Goal: Task Accomplishment & Management: Use online tool/utility

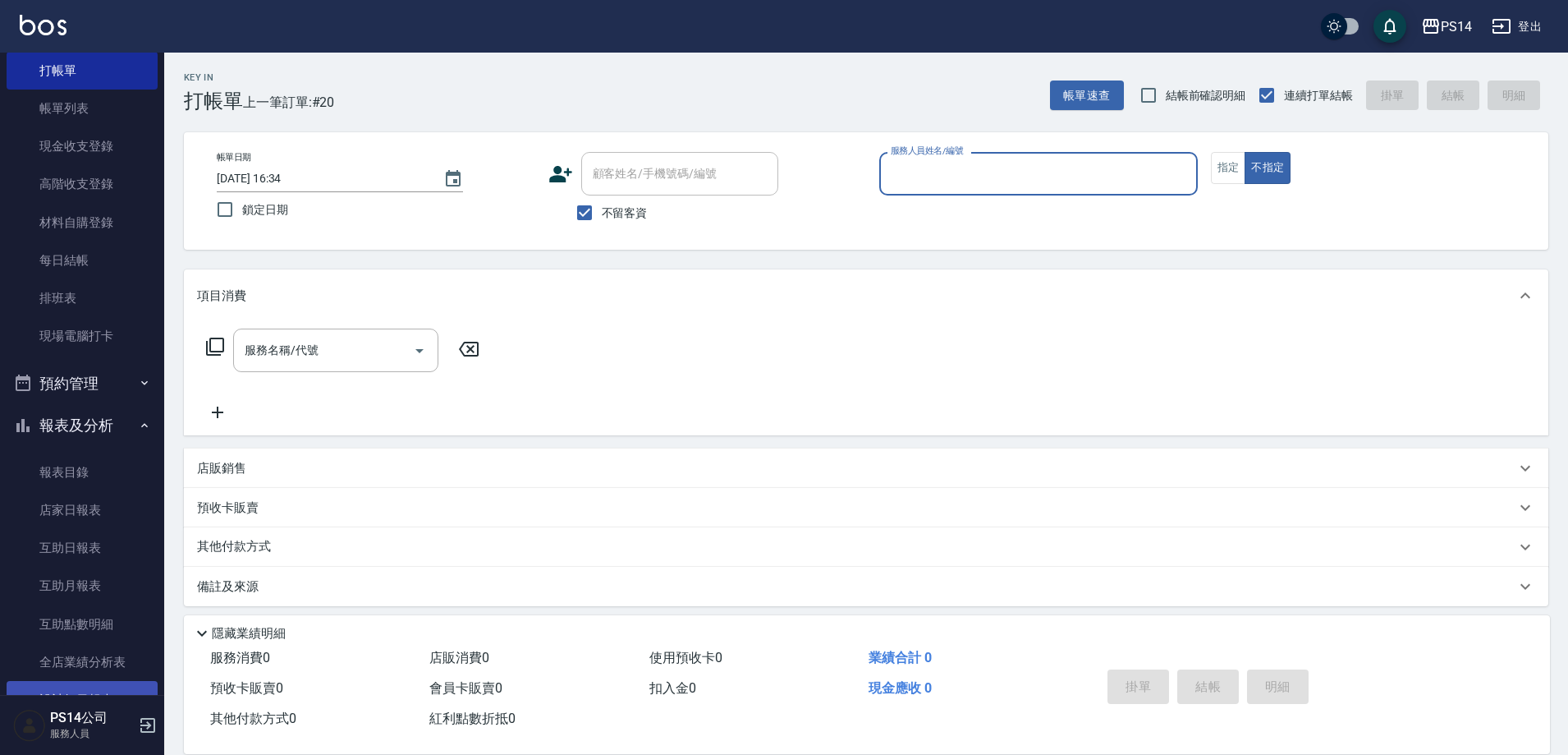
scroll to position [82, 0]
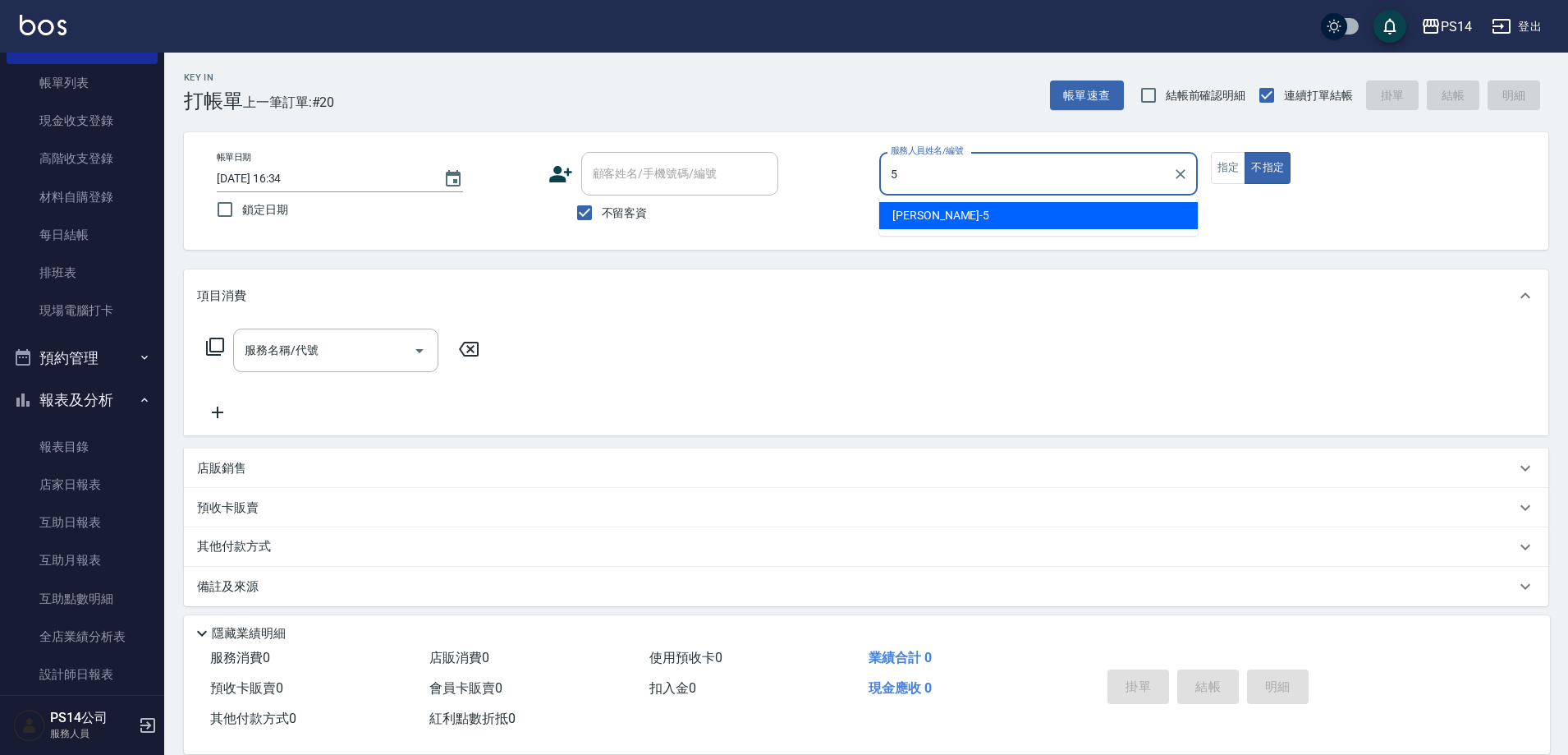
type input "[PERSON_NAME]-5"
type button "false"
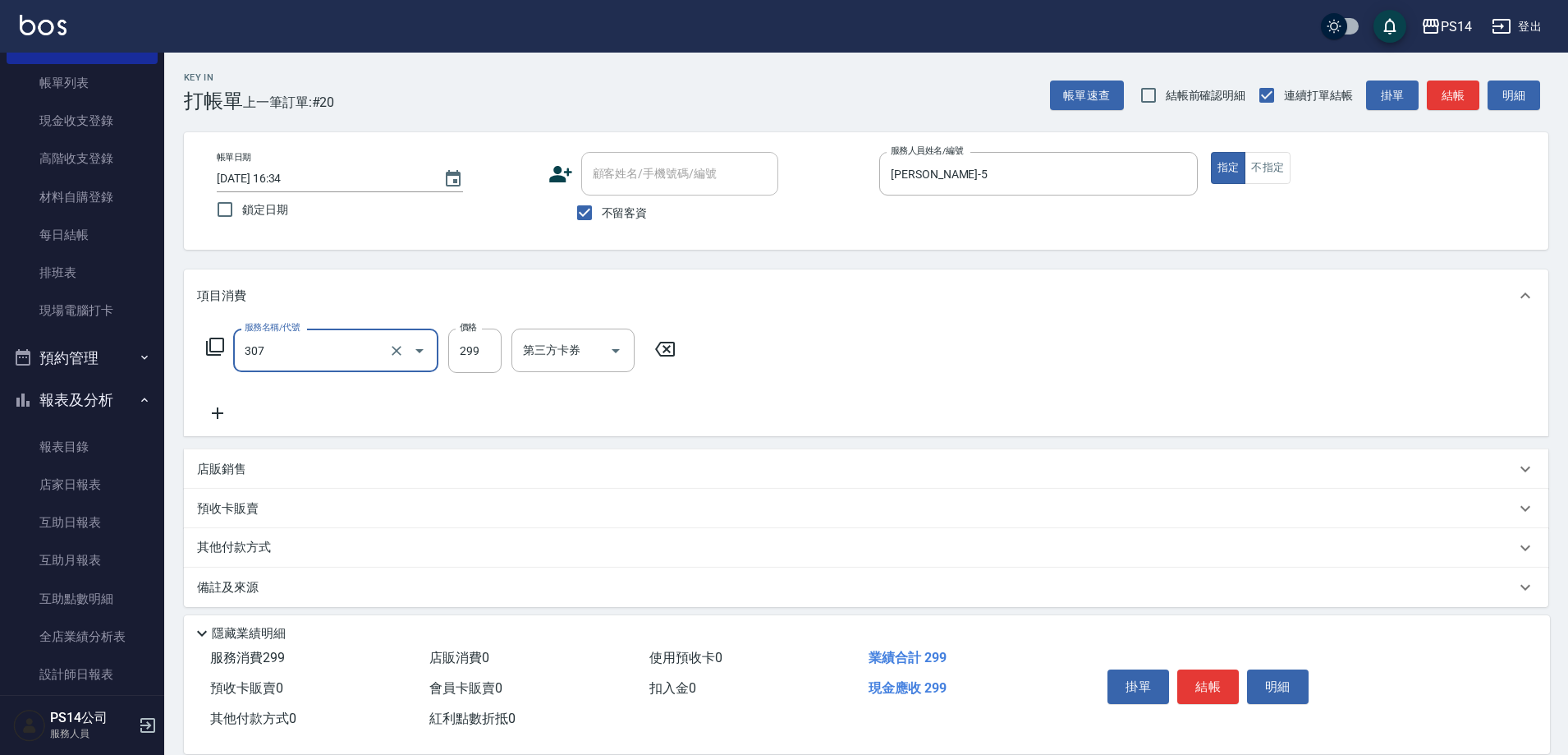
type input "剪髮(307)"
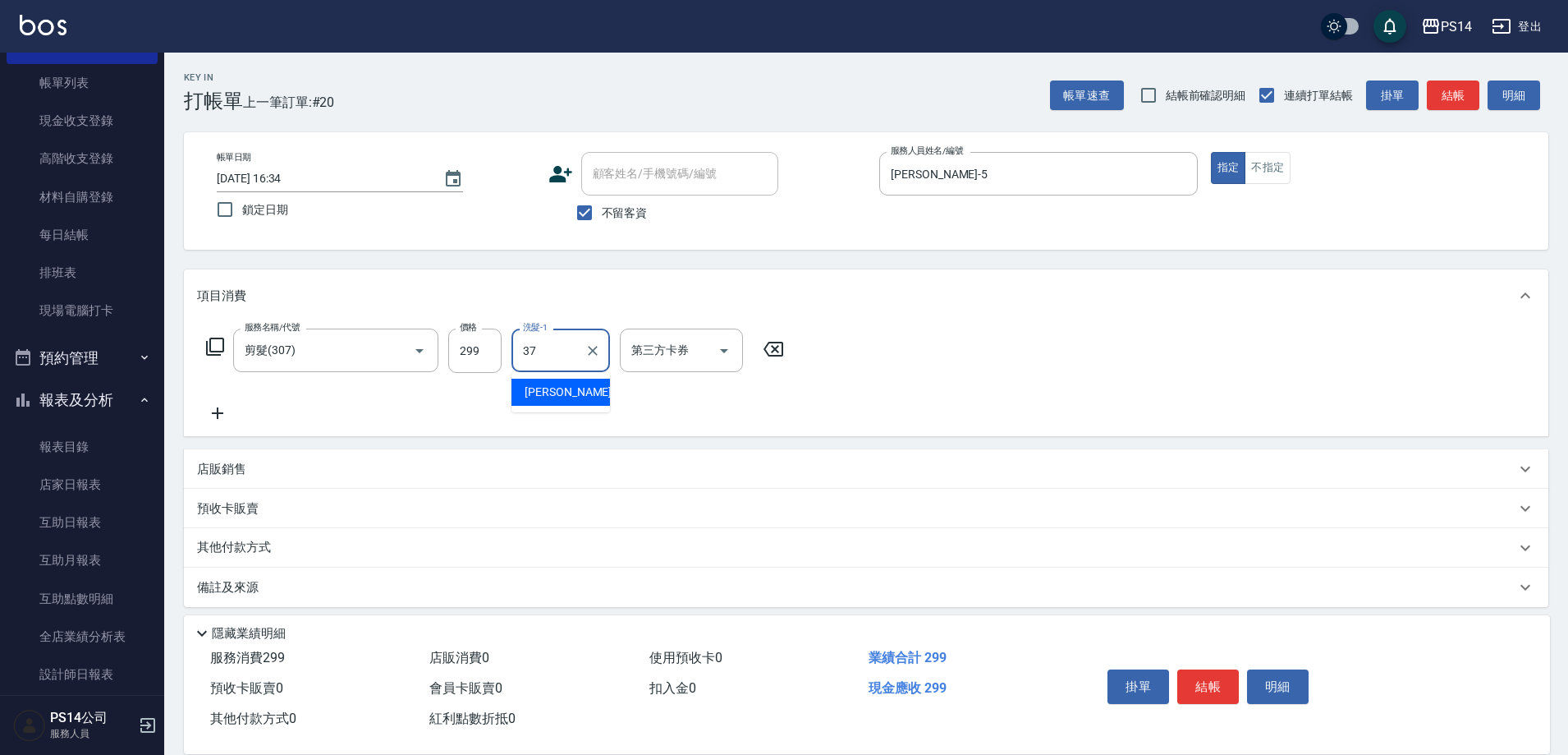
type input "[PERSON_NAME]-37"
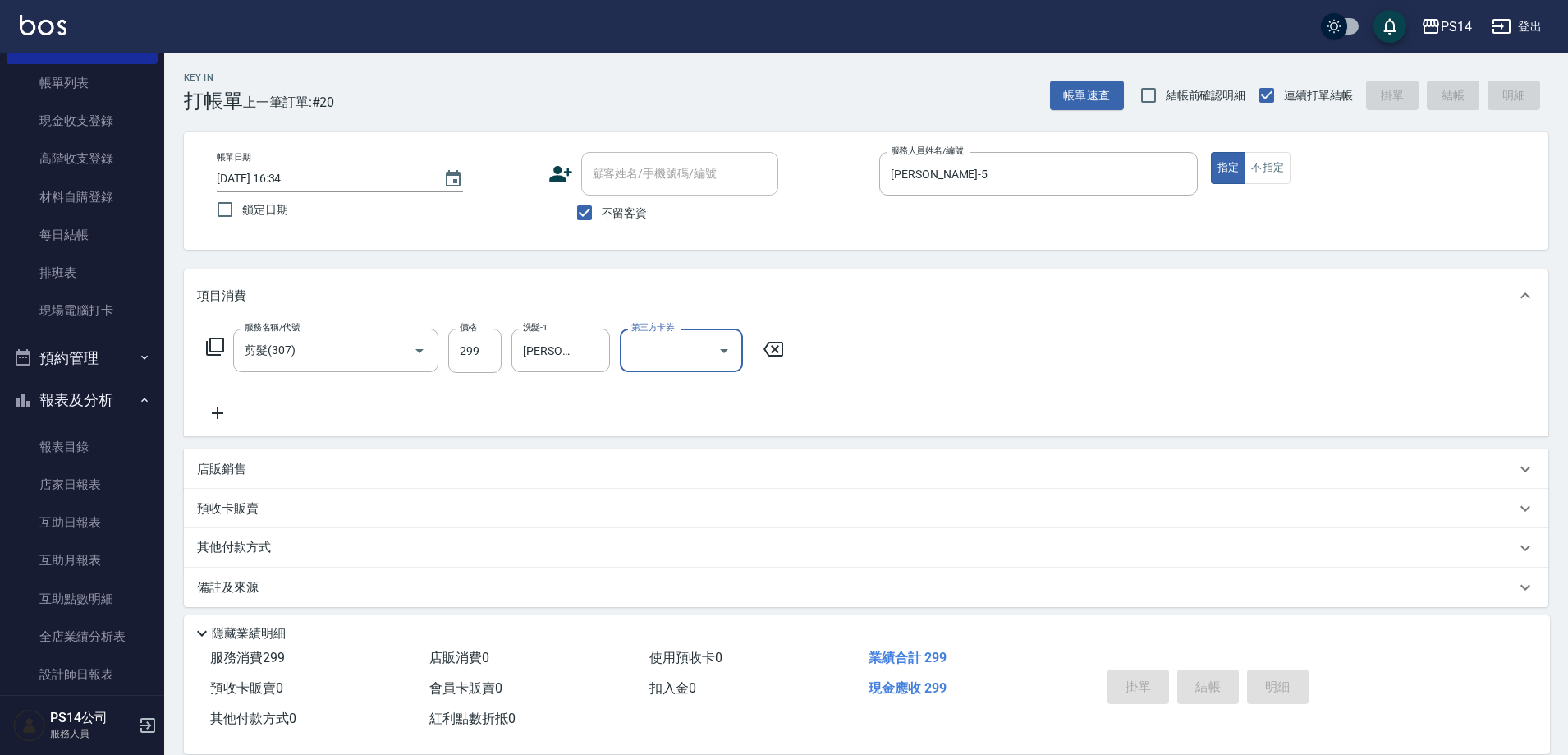
type input "[DATE] 17:07"
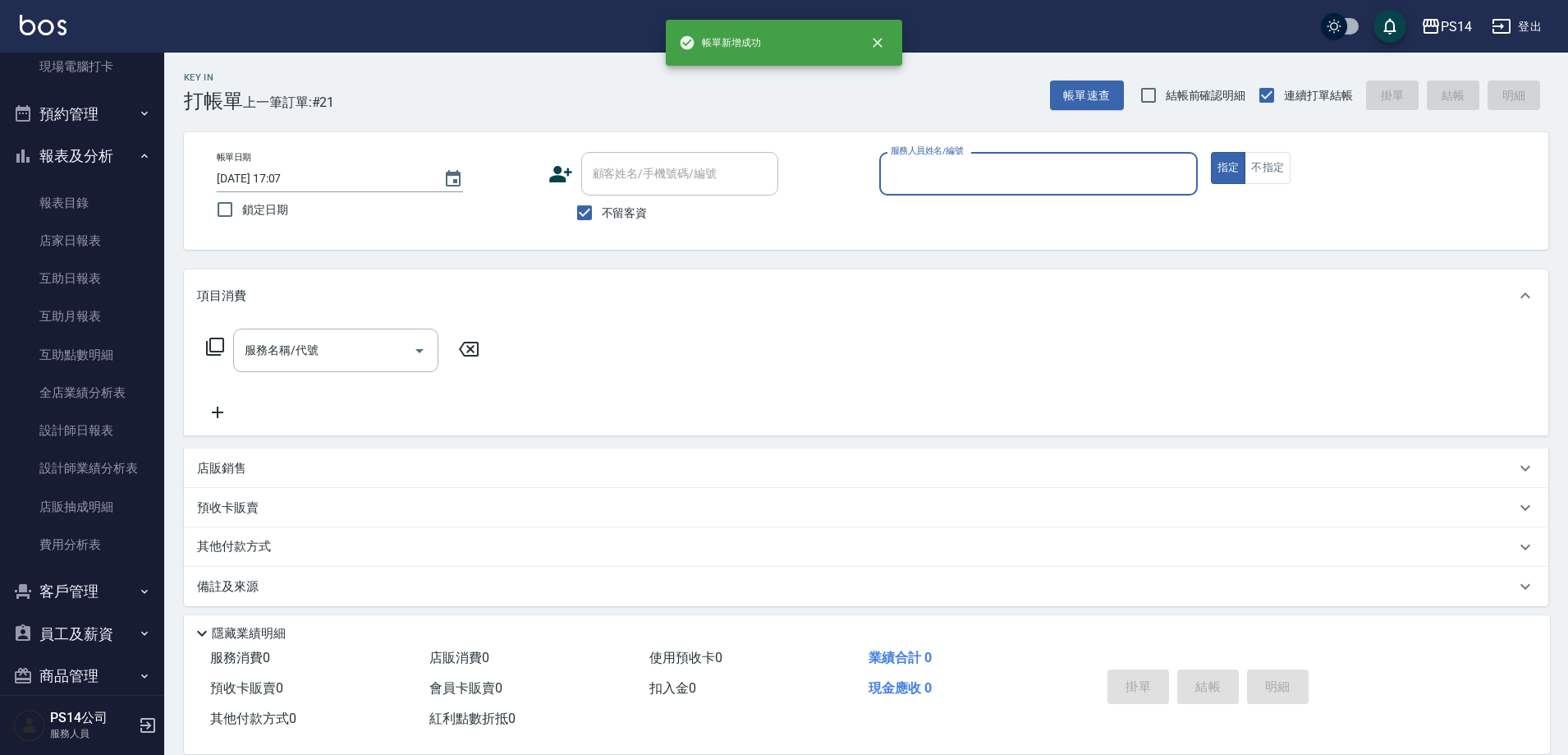
scroll to position [328, 0]
click at [93, 426] on link "設計師日報表" at bounding box center [82, 428] width 151 height 38
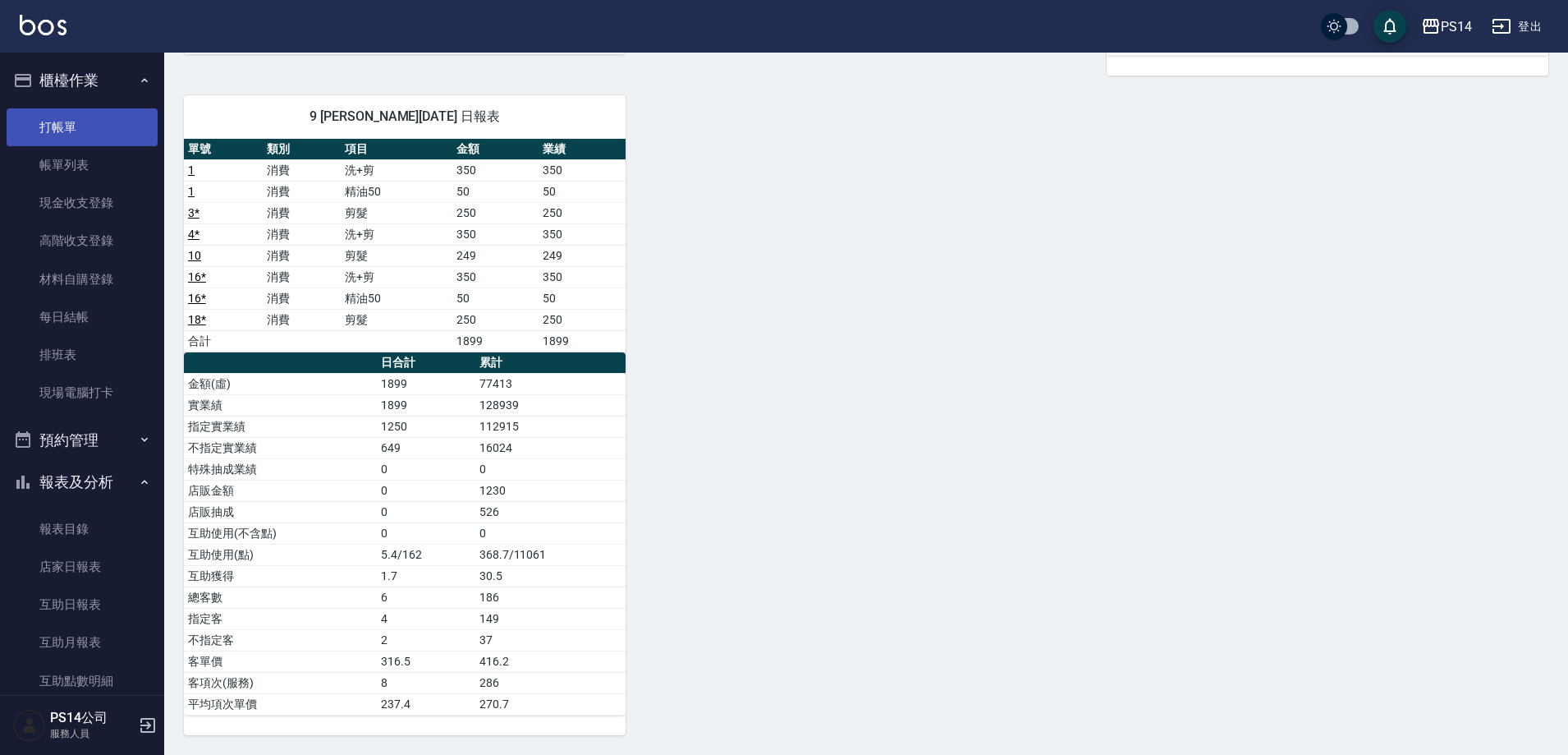
click at [107, 121] on link "打帳單" at bounding box center [82, 127] width 151 height 38
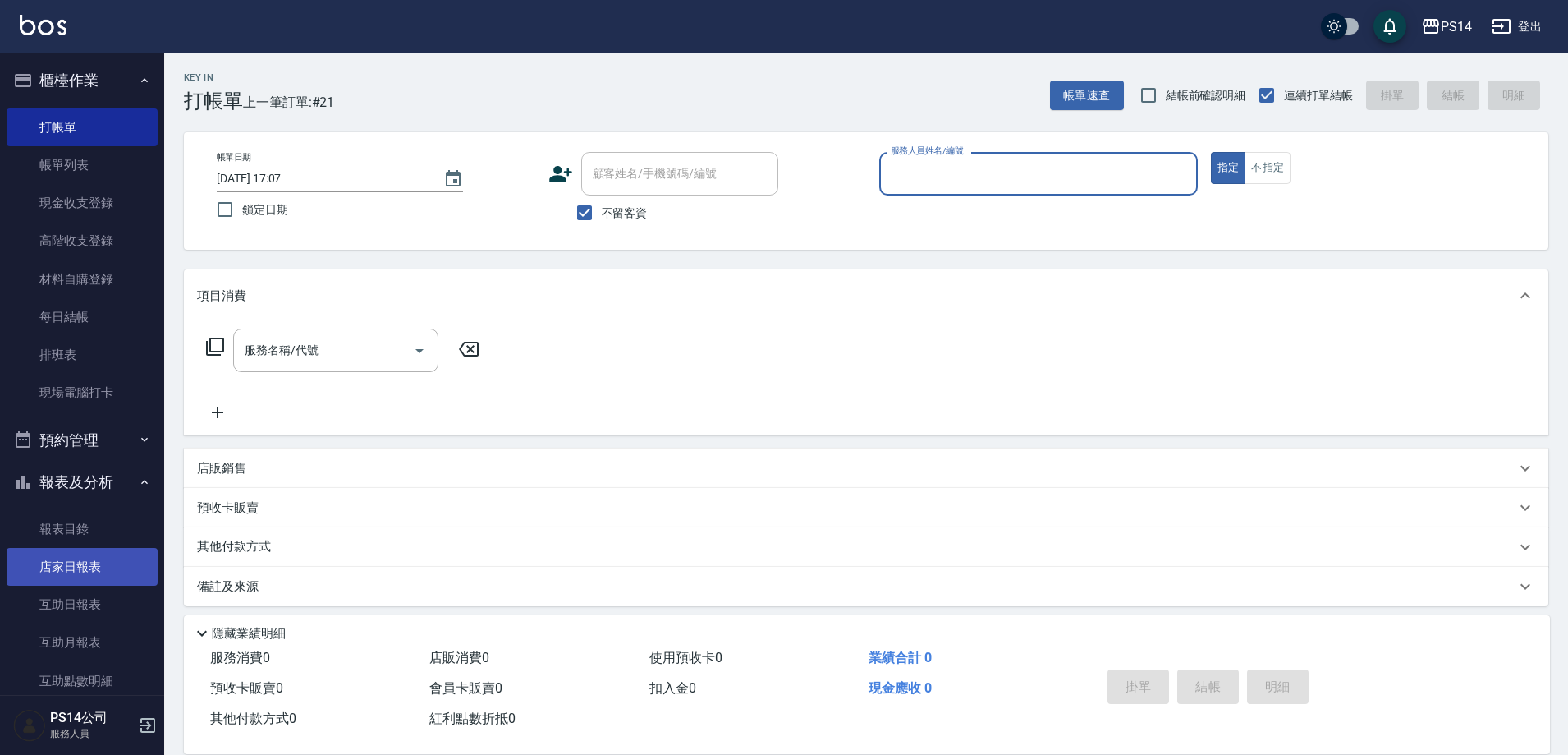
click at [85, 570] on link "店家日報表" at bounding box center [82, 566] width 151 height 38
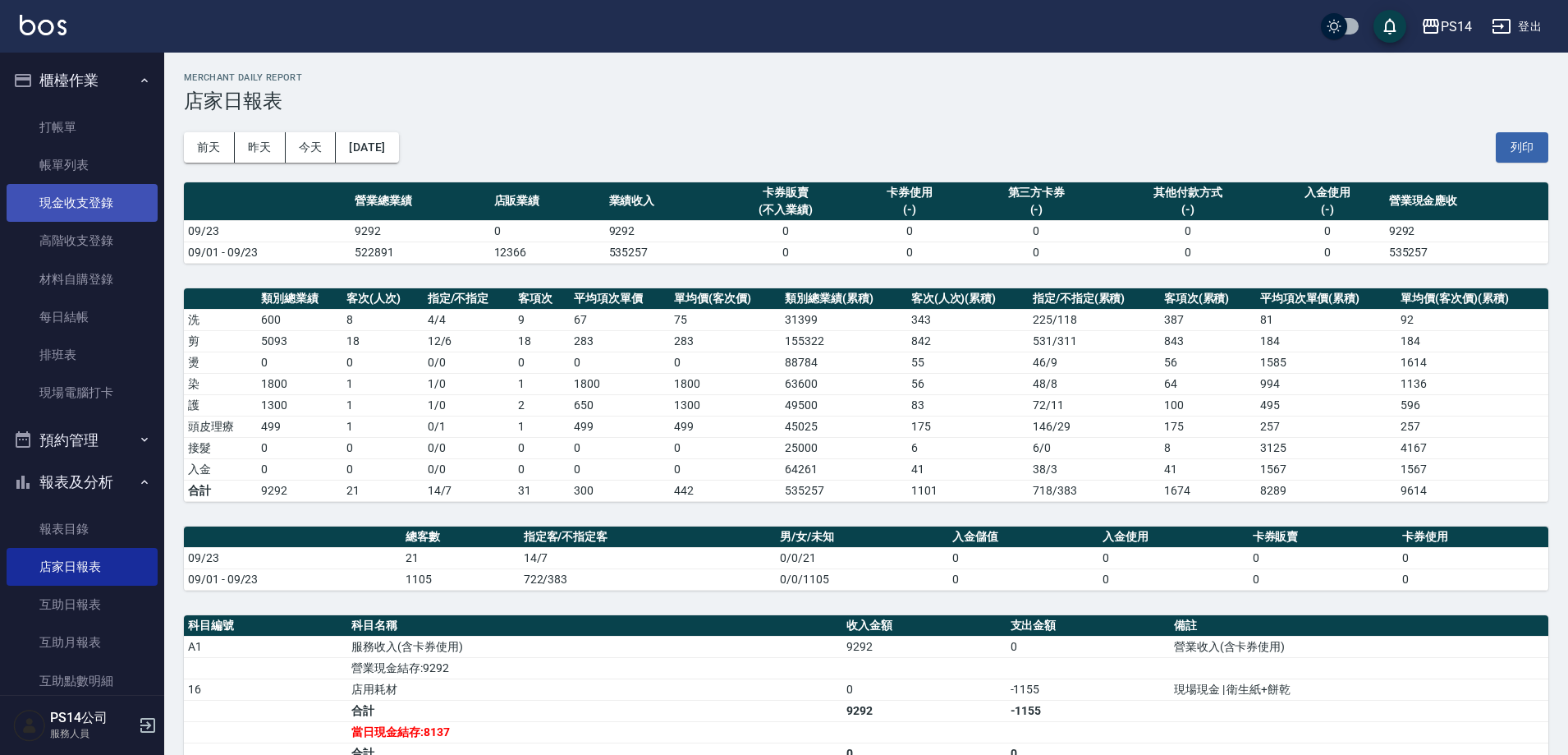
click at [61, 204] on link "現金收支登錄" at bounding box center [82, 203] width 151 height 38
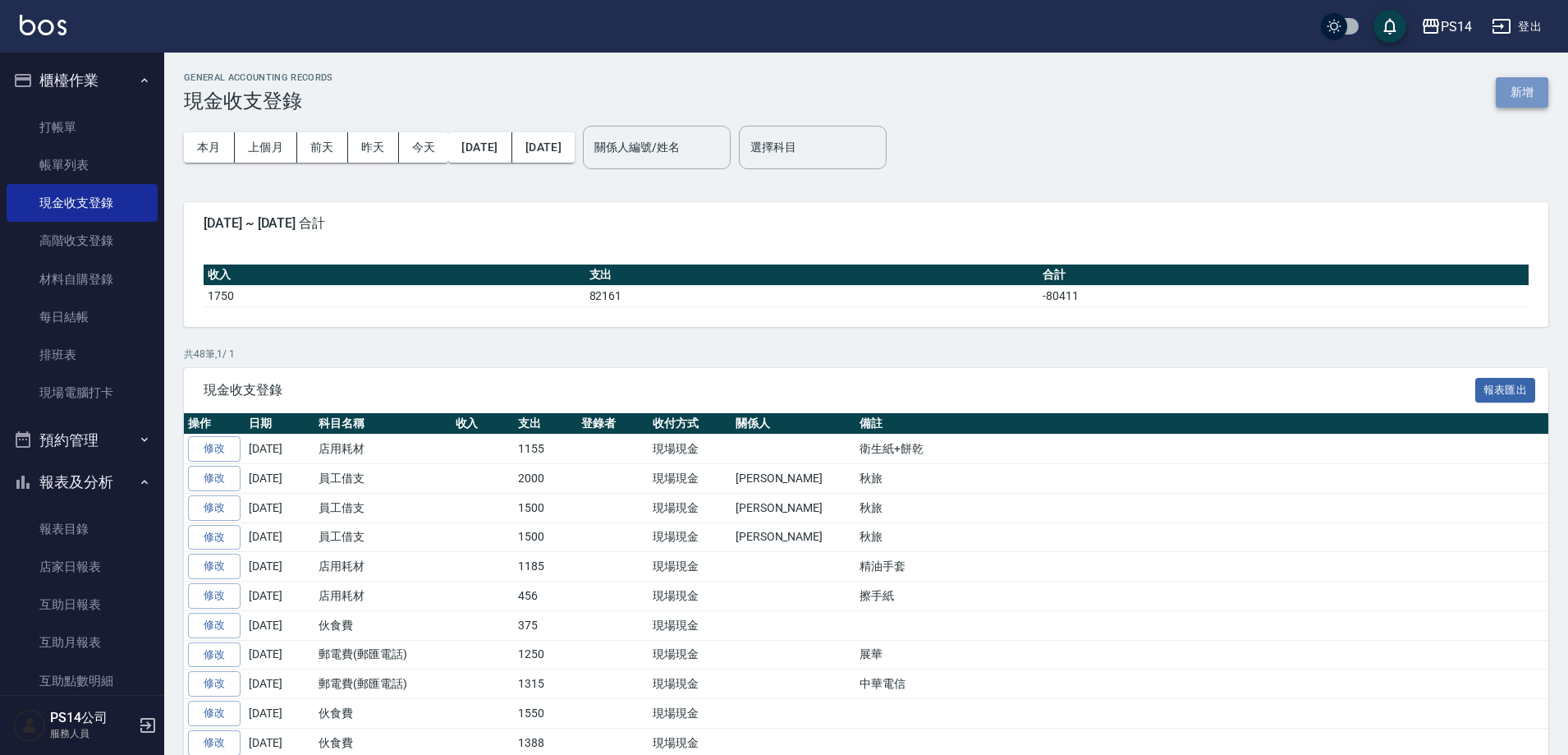
click at [1526, 95] on button "新增" at bounding box center [1522, 92] width 53 height 30
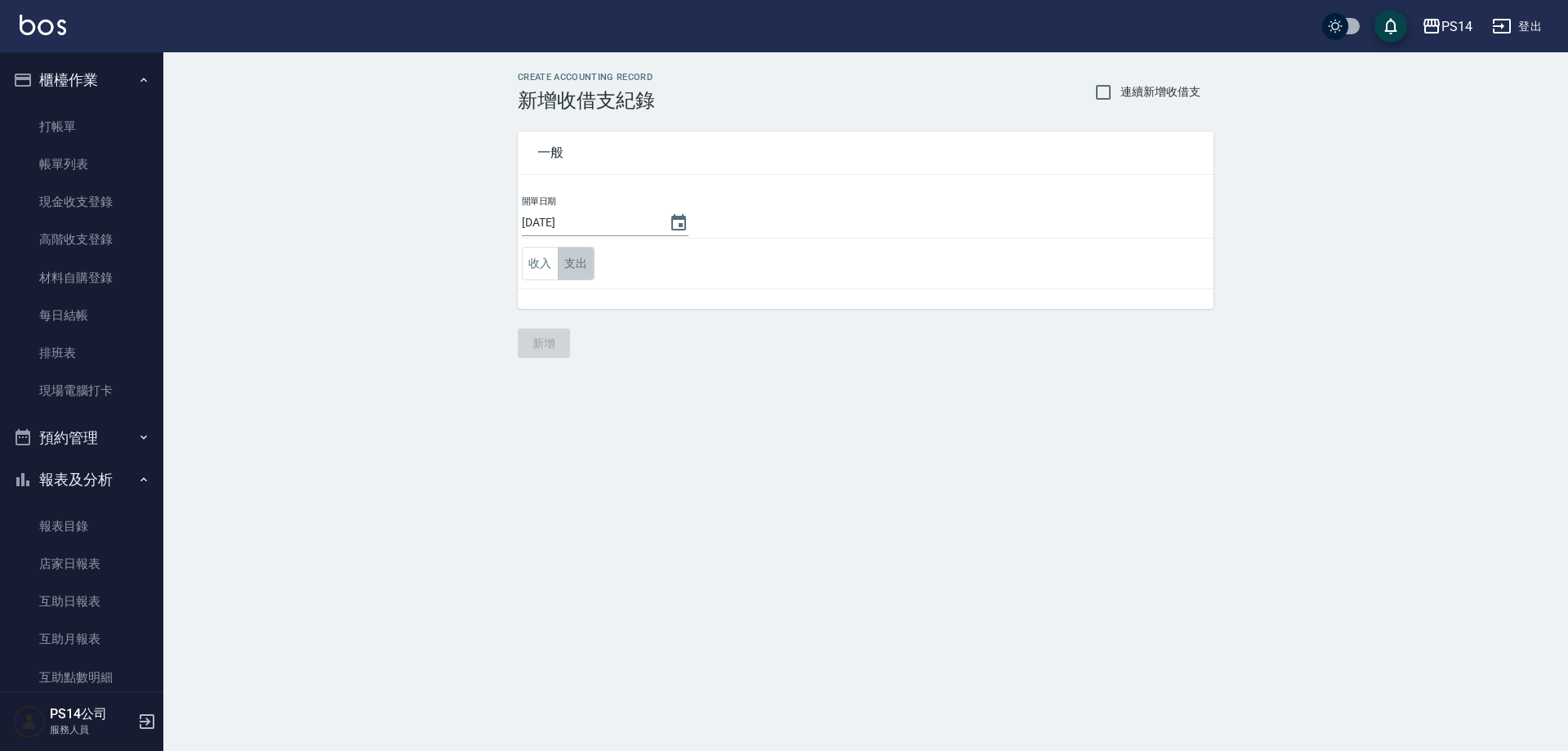
click at [583, 273] on button "支出" at bounding box center [576, 264] width 37 height 34
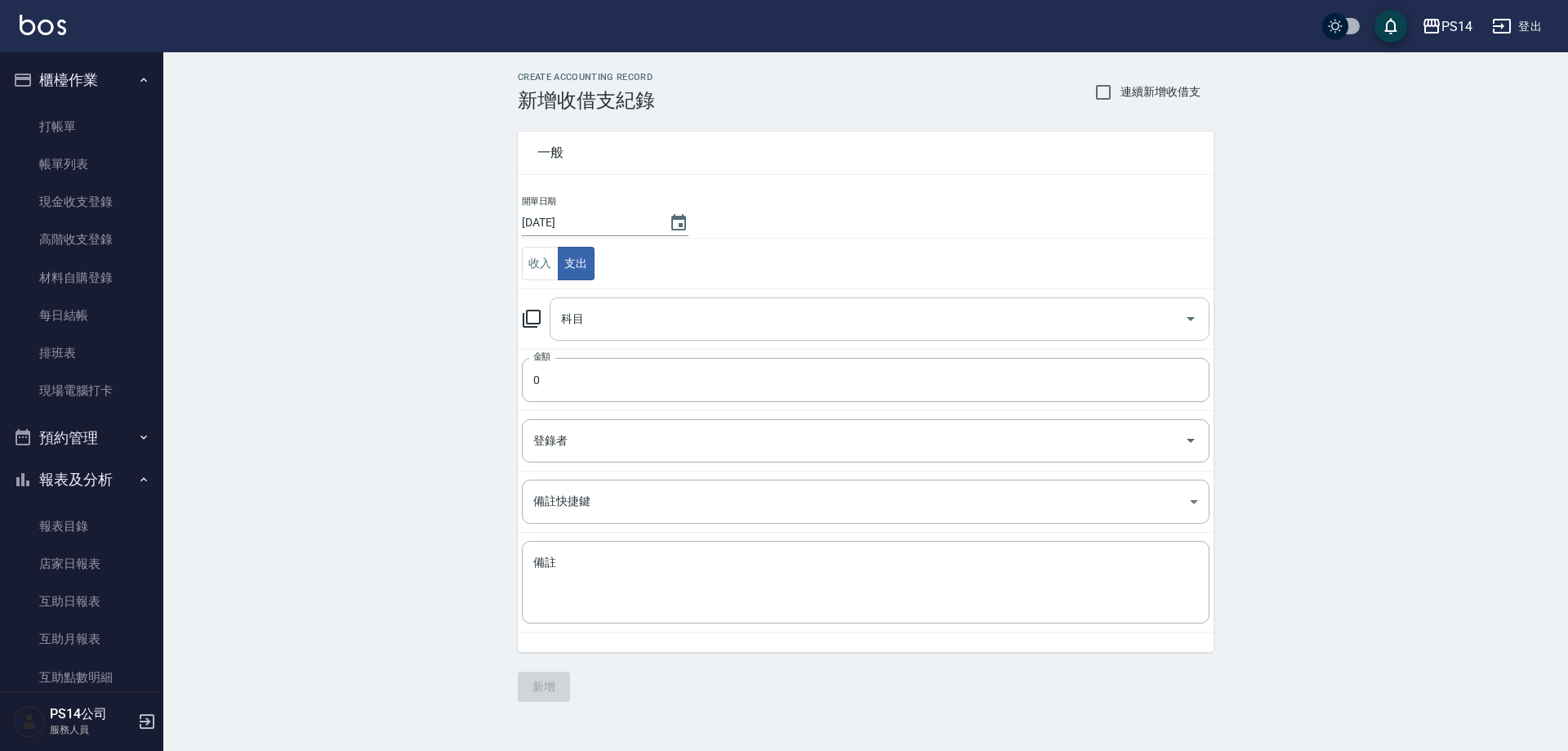
click at [608, 310] on input "科目" at bounding box center [867, 319] width 621 height 29
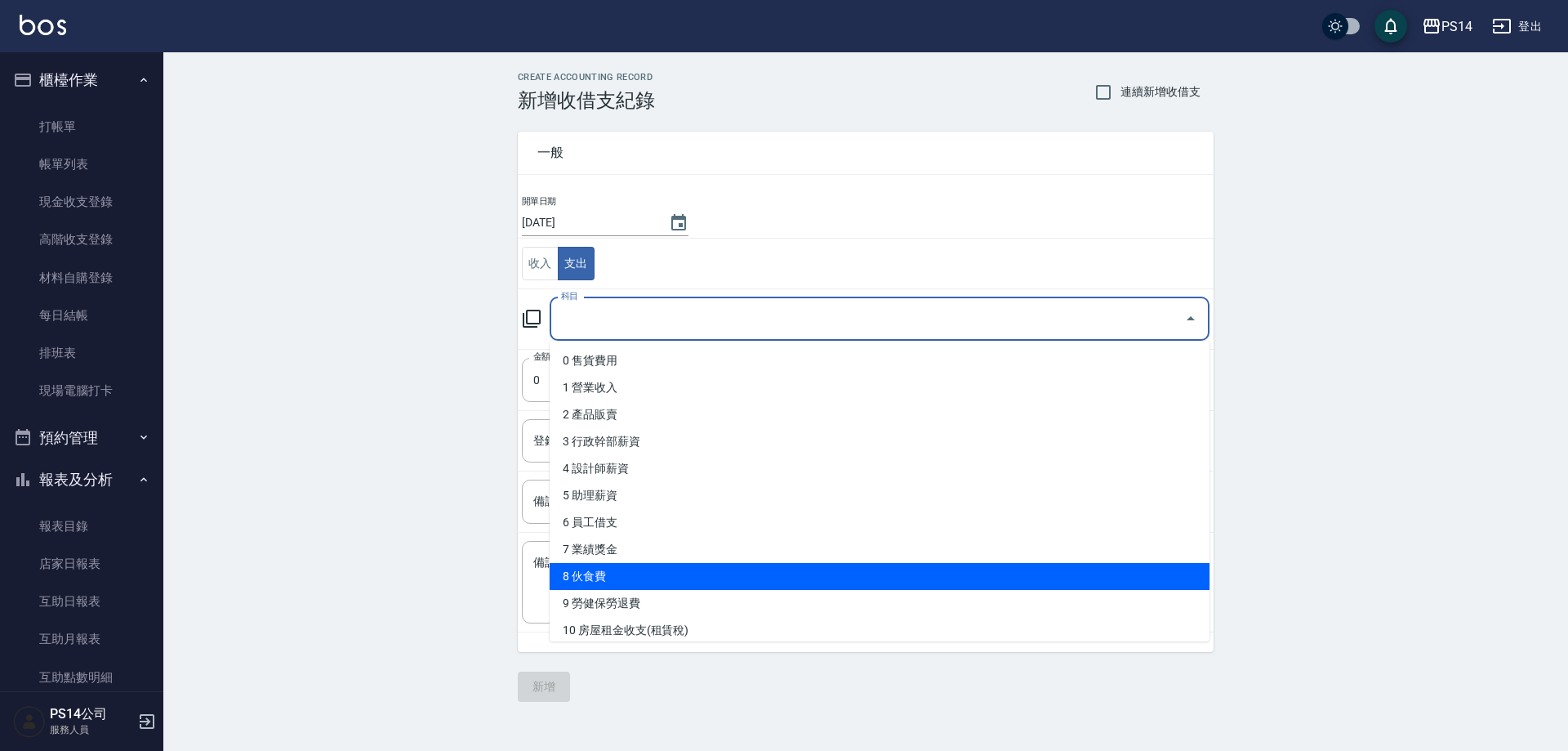
click at [636, 569] on li "8 伙食費" at bounding box center [878, 577] width 660 height 27
type input "8 伙食費"
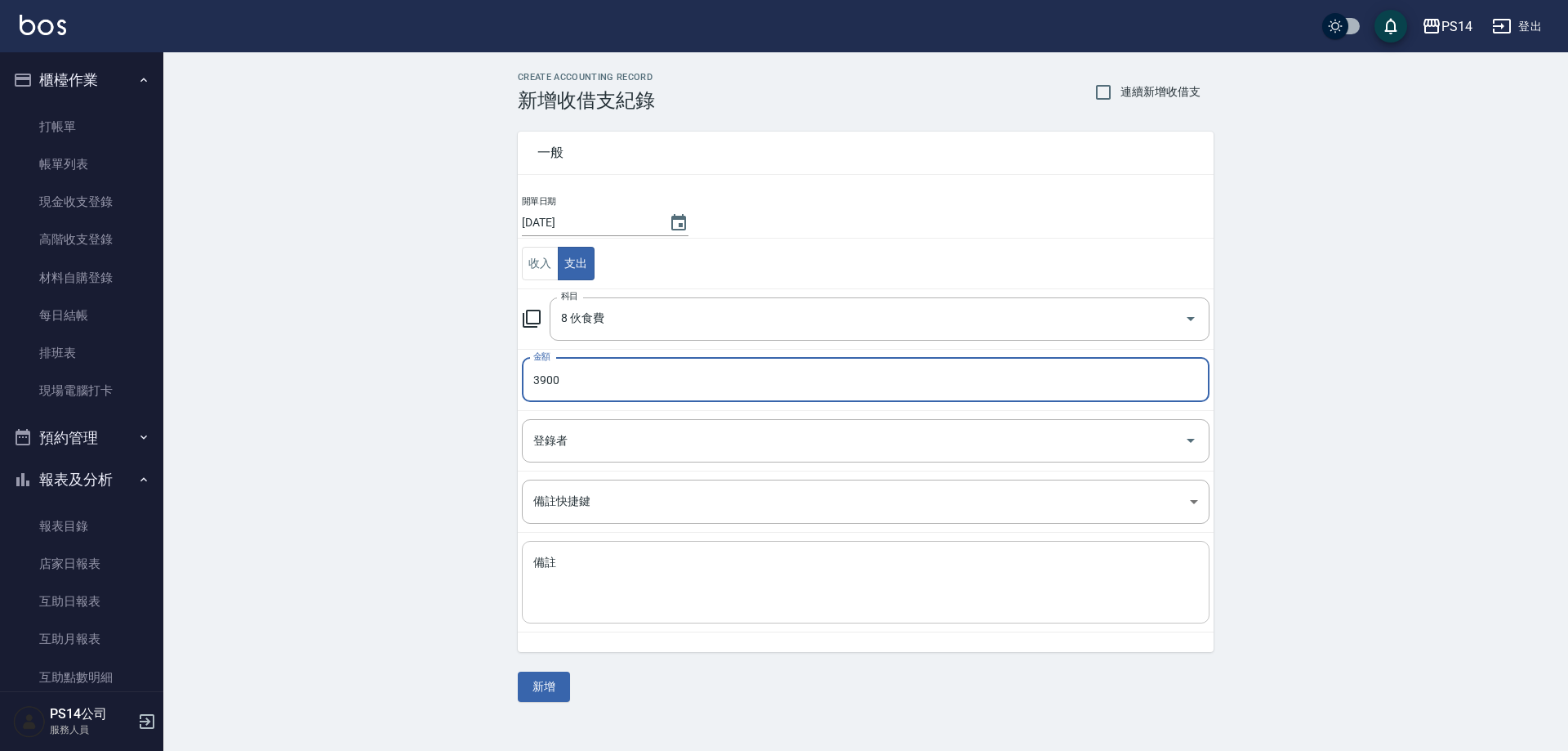
type input "3900"
click at [554, 559] on textarea "備註" at bounding box center [866, 581] width 664 height 55
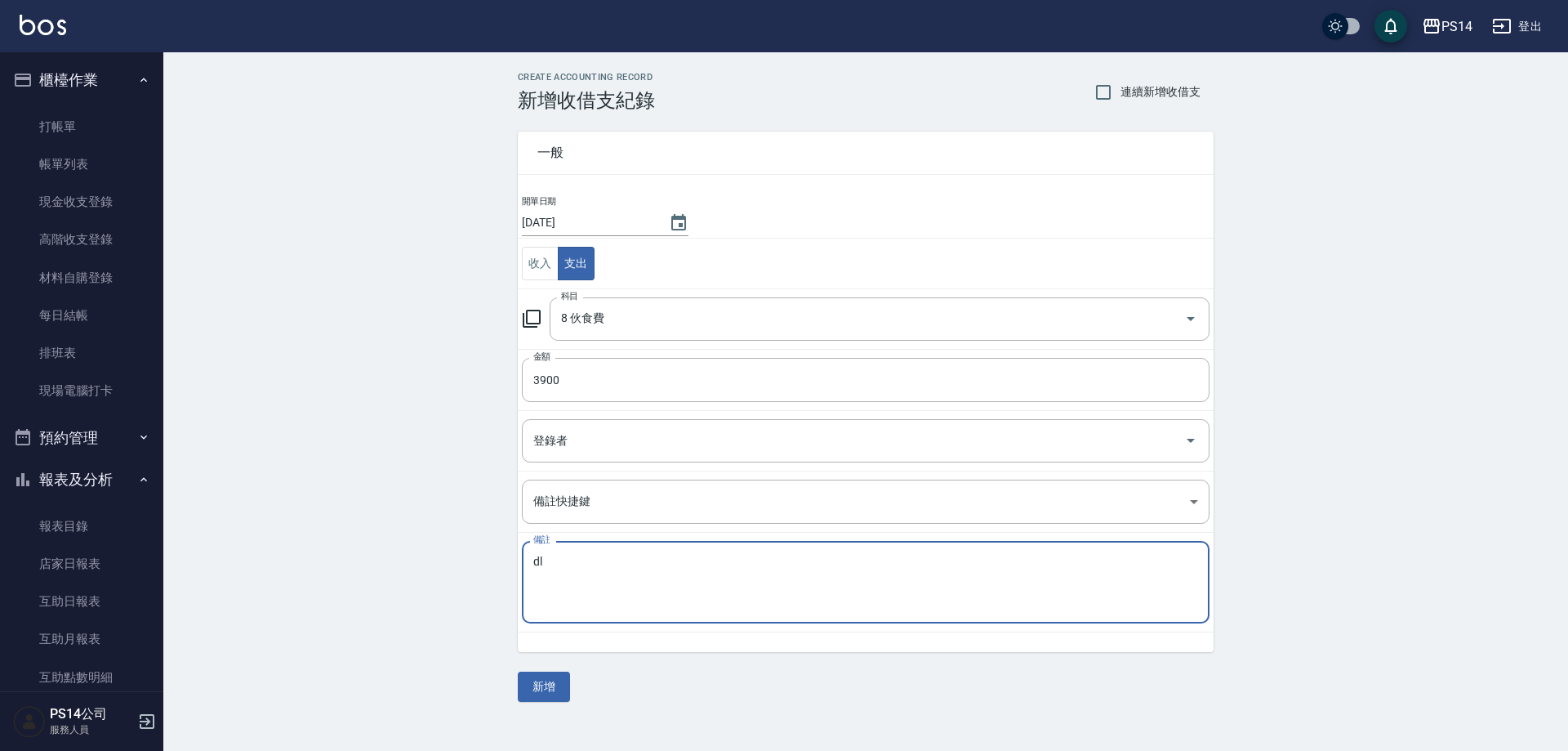
type textarea "d"
type textarea "烤肉"
click at [542, 698] on button "新增" at bounding box center [543, 686] width 52 height 30
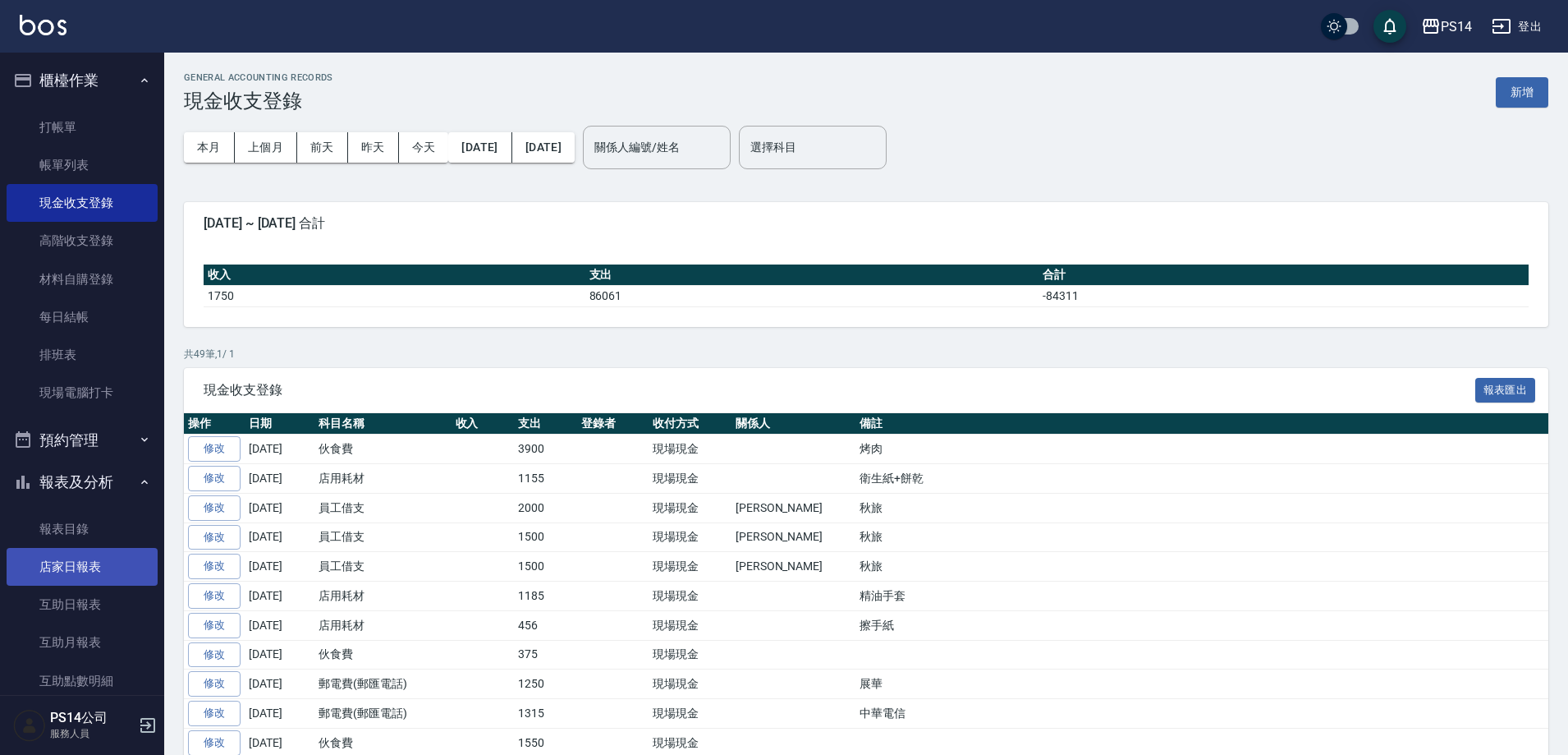
click at [74, 552] on link "店家日報表" at bounding box center [82, 566] width 151 height 38
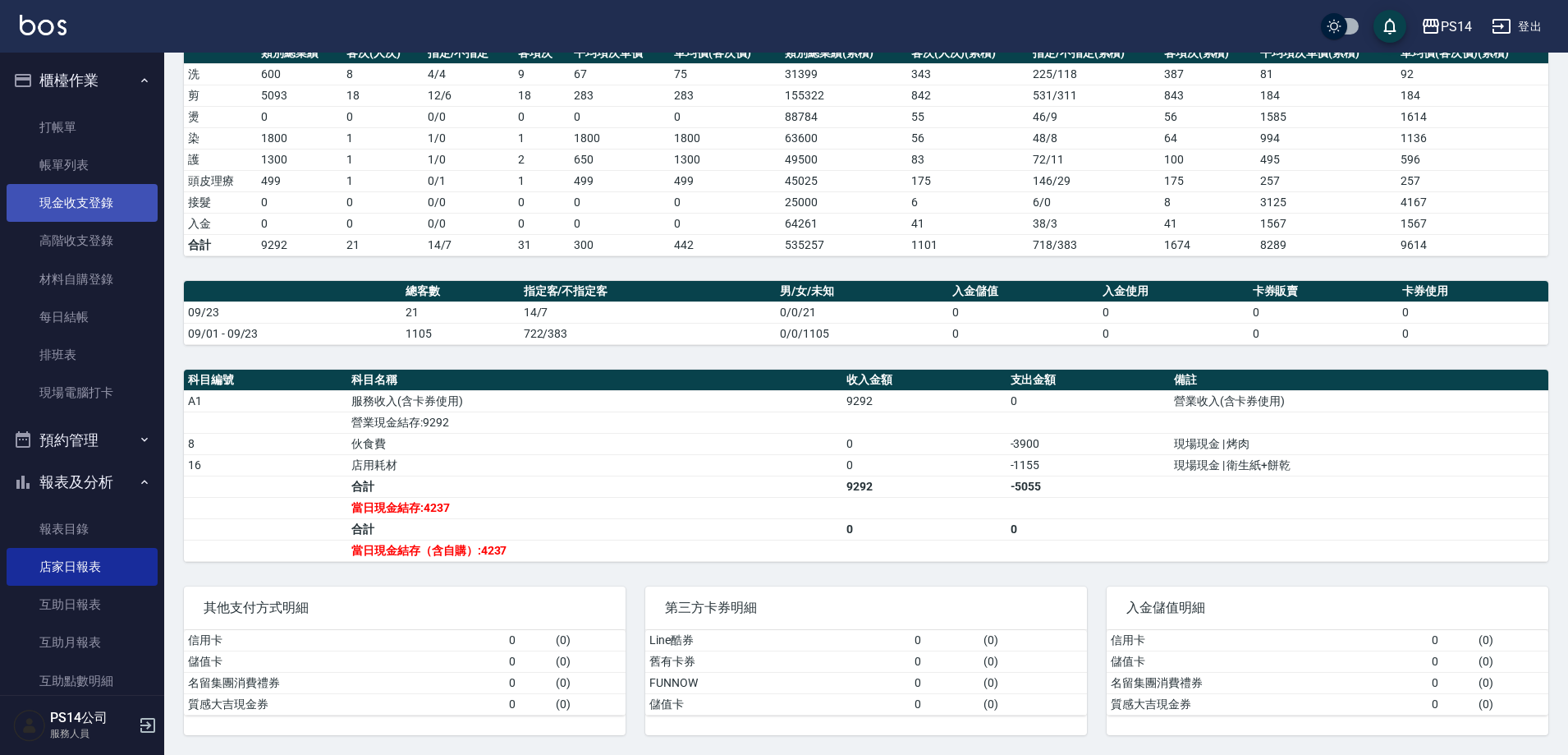
click at [87, 194] on link "現金收支登錄" at bounding box center [82, 203] width 151 height 38
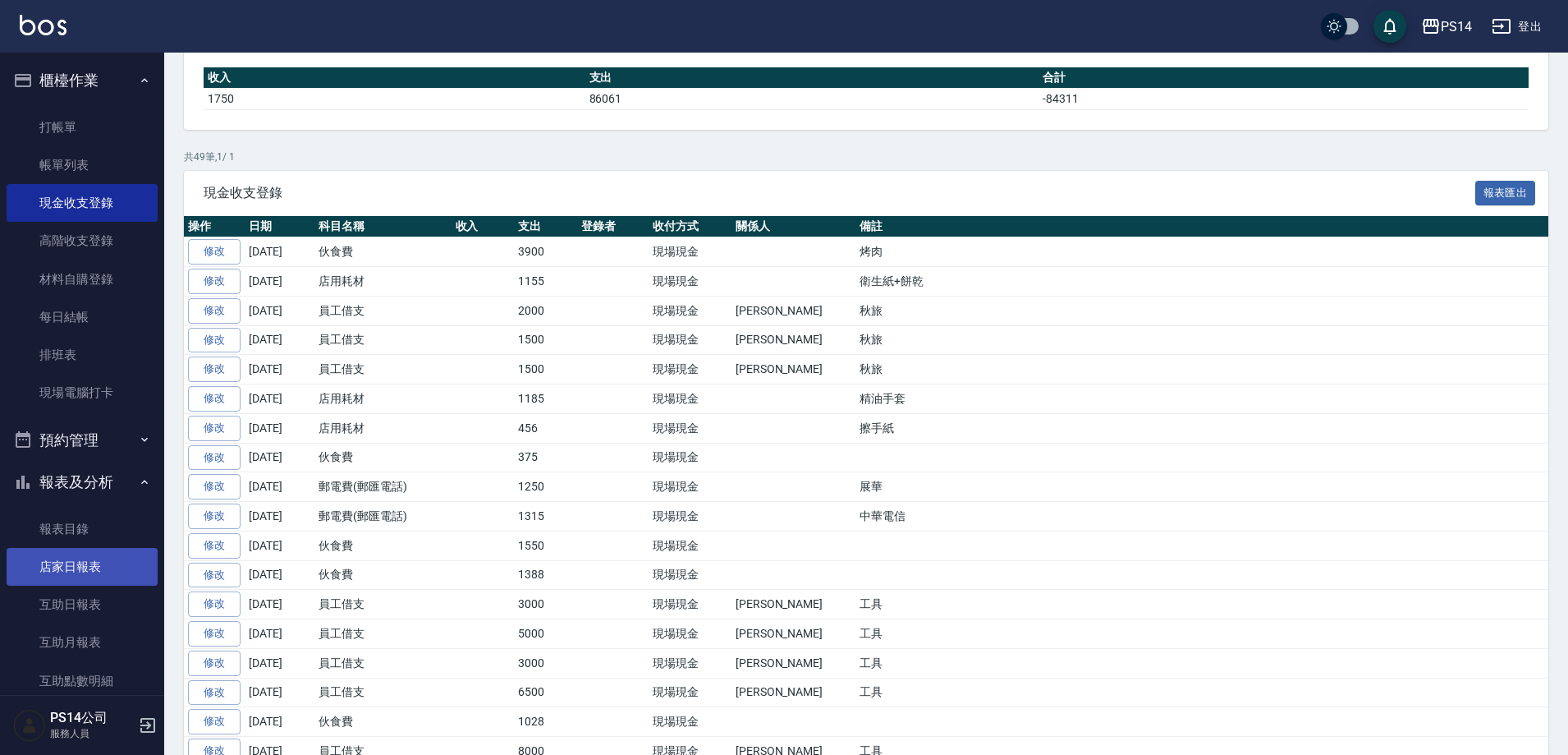
scroll to position [246, 0]
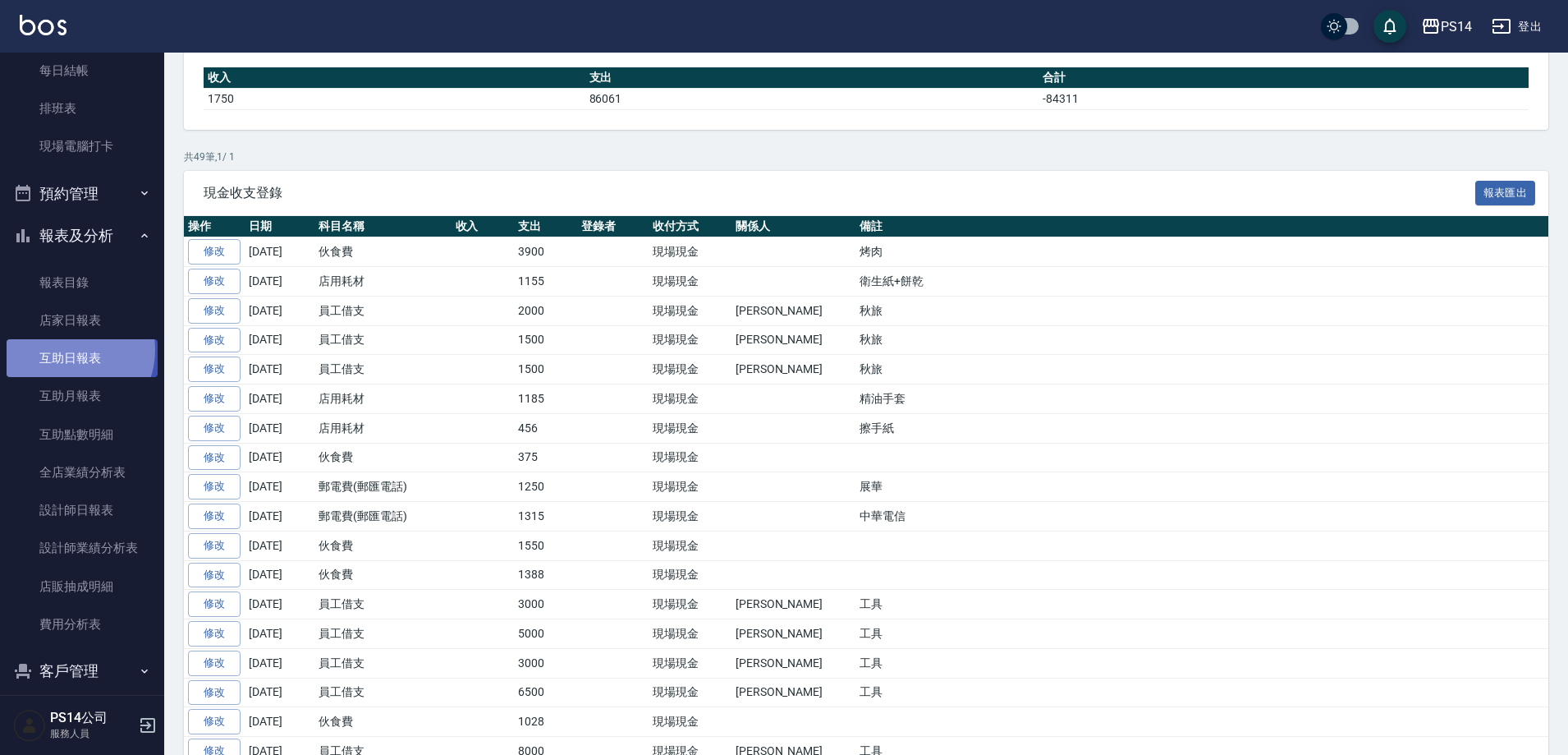
click at [69, 350] on link "互助日報表" at bounding box center [82, 358] width 151 height 38
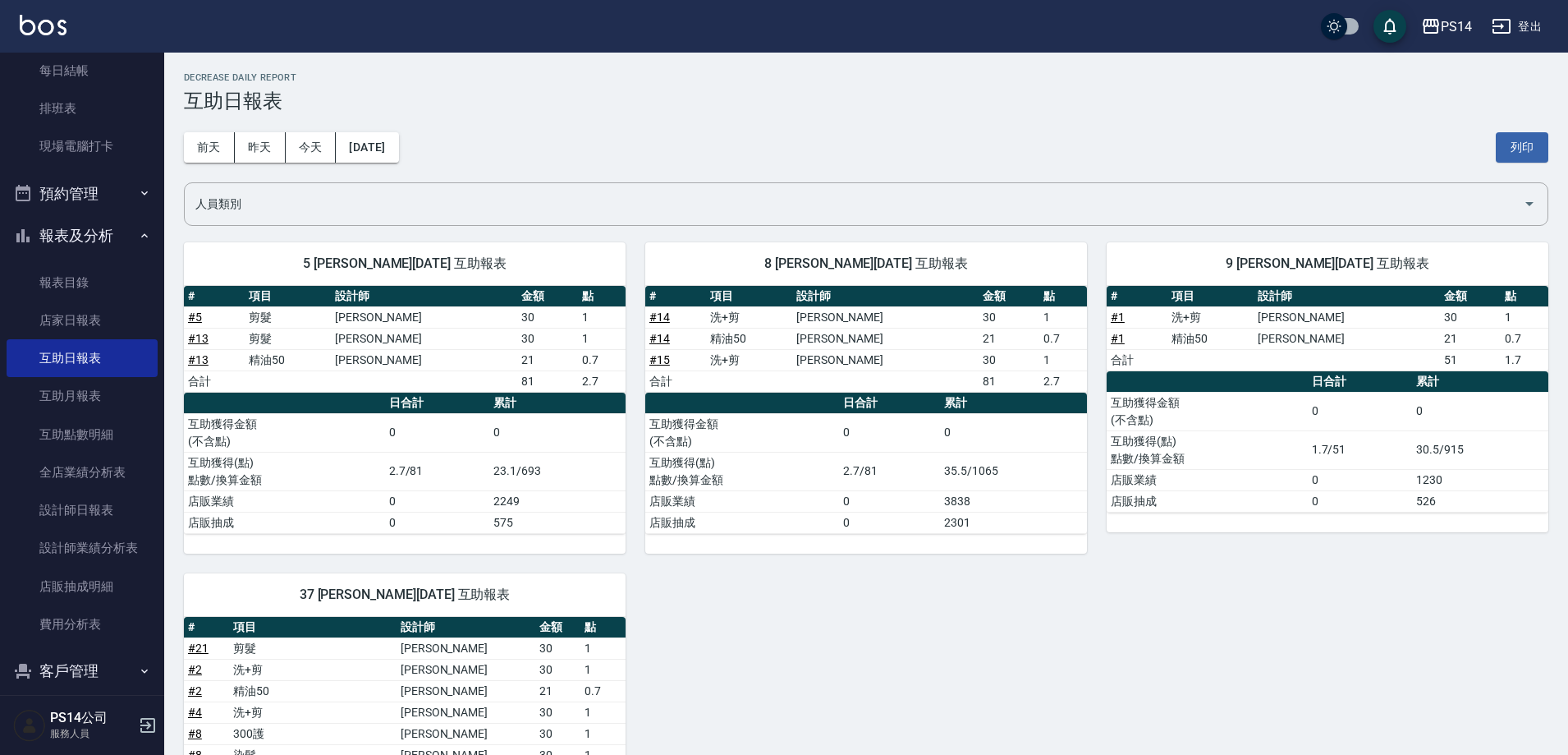
scroll to position [411, 0]
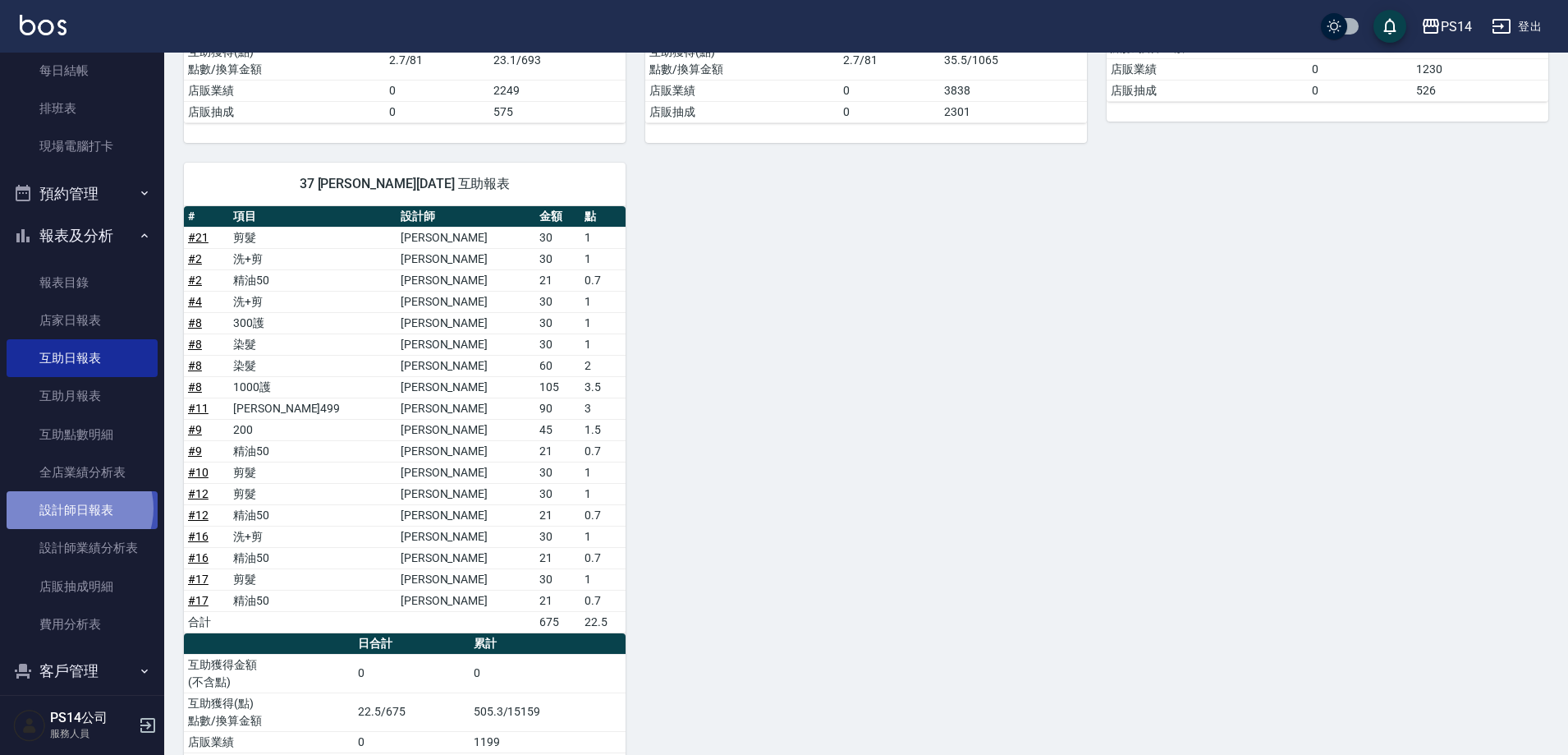
click at [77, 509] on link "設計師日報表" at bounding box center [82, 510] width 151 height 38
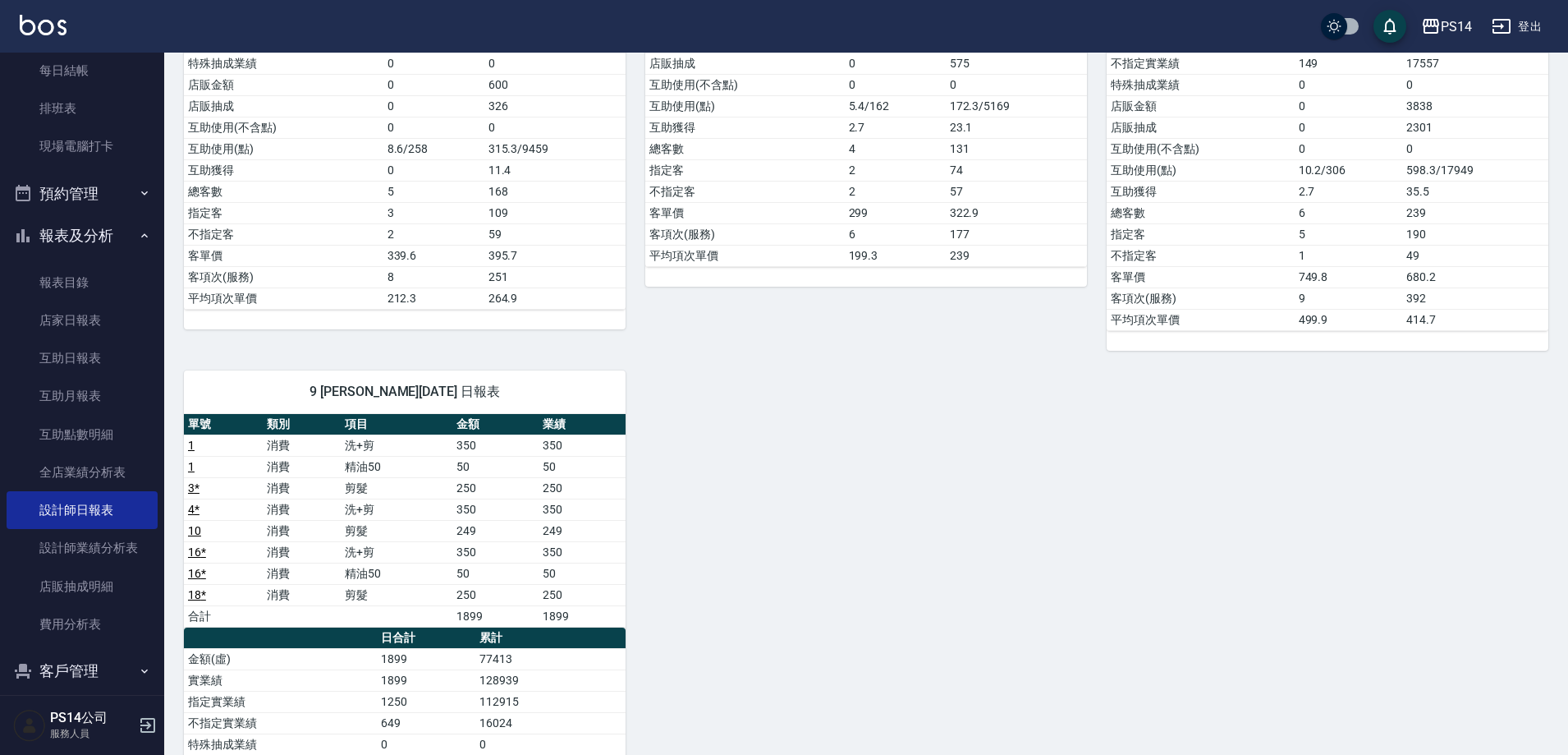
scroll to position [768, 0]
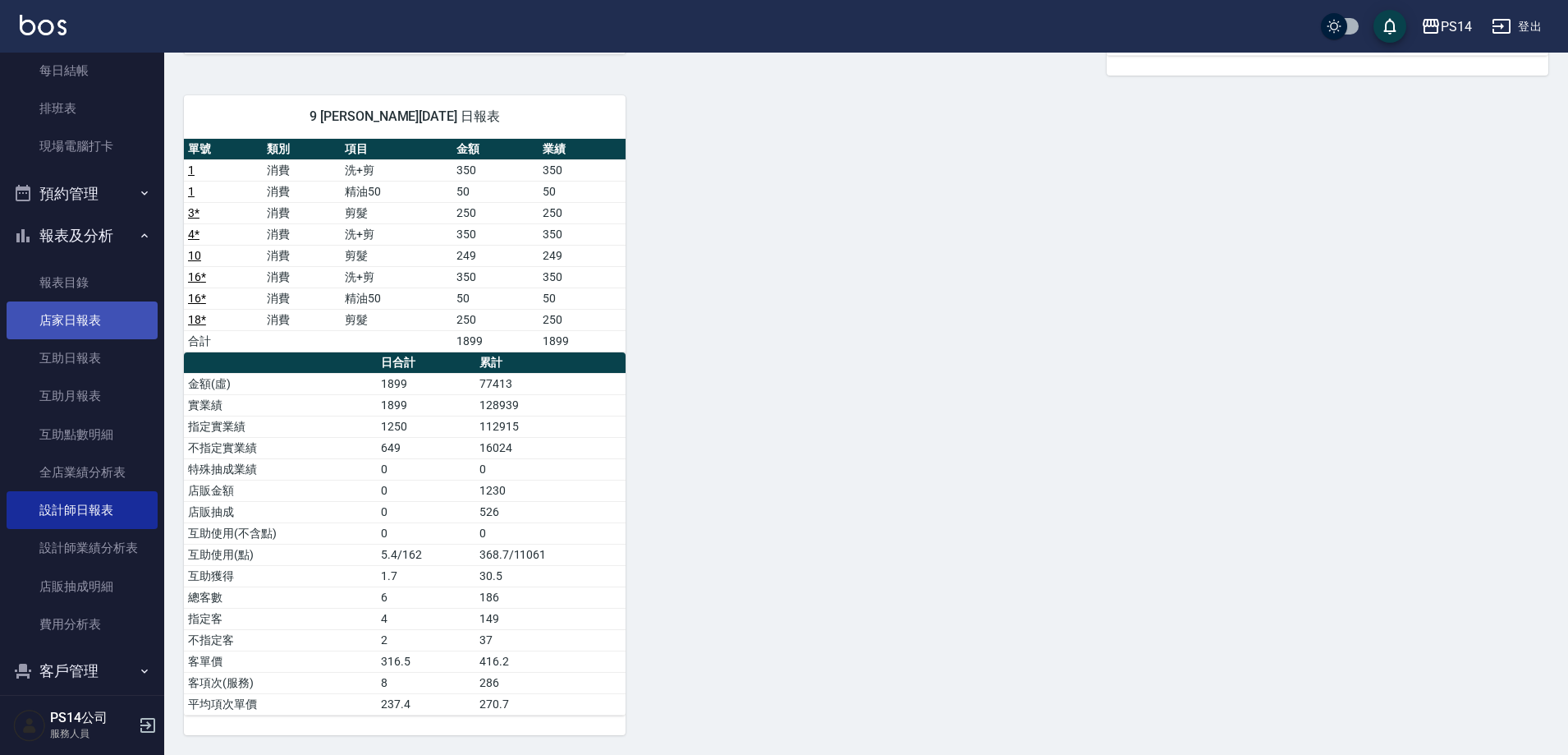
click at [65, 333] on link "店家日報表" at bounding box center [82, 320] width 151 height 38
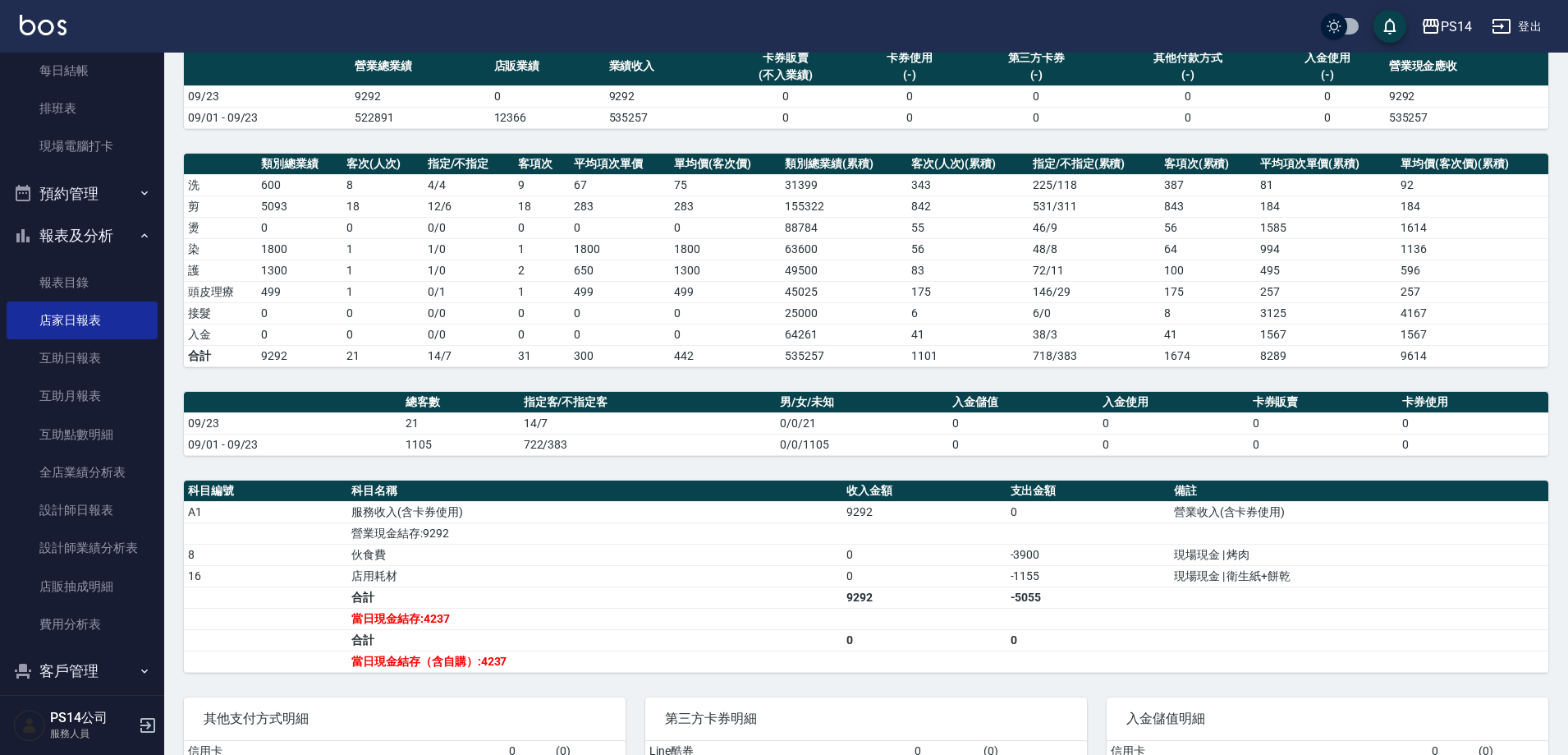
scroll to position [245, 0]
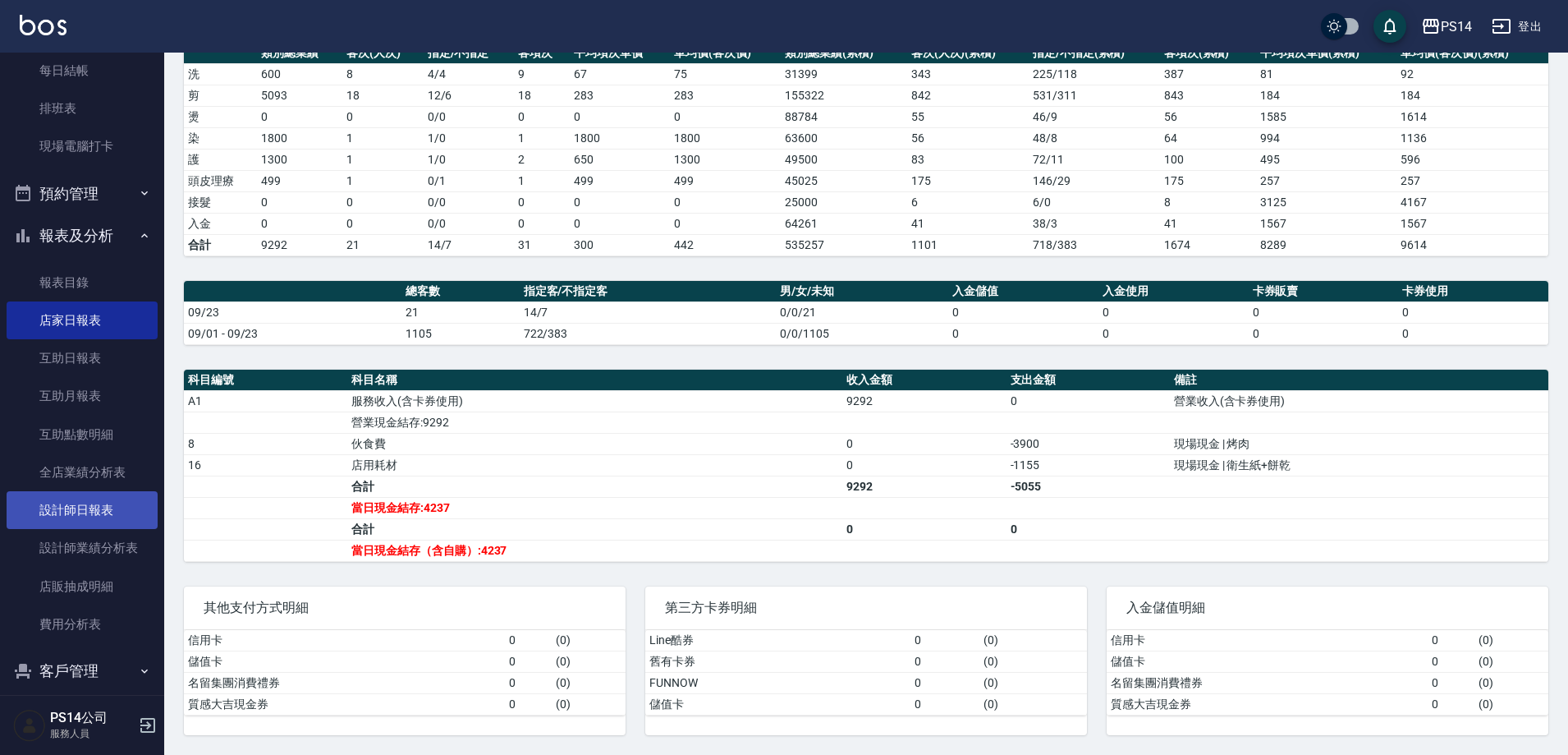
click at [96, 523] on link "設計師日報表" at bounding box center [82, 510] width 151 height 38
